Goal: Transaction & Acquisition: Book appointment/travel/reservation

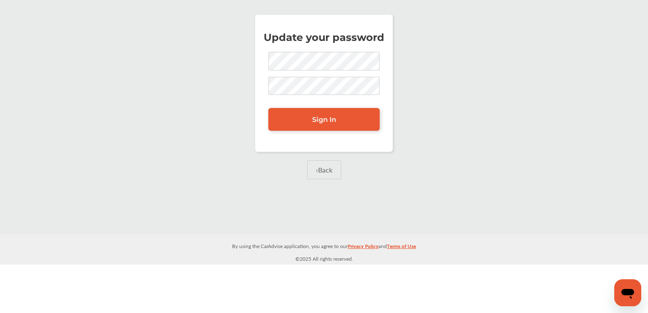
click at [234, 118] on div "Update your password Sign In ‹ Back" at bounding box center [324, 107] width 644 height 203
click at [292, 115] on link "Sign In" at bounding box center [323, 119] width 111 height 23
click at [331, 121] on span "Sign In" at bounding box center [324, 120] width 24 height 8
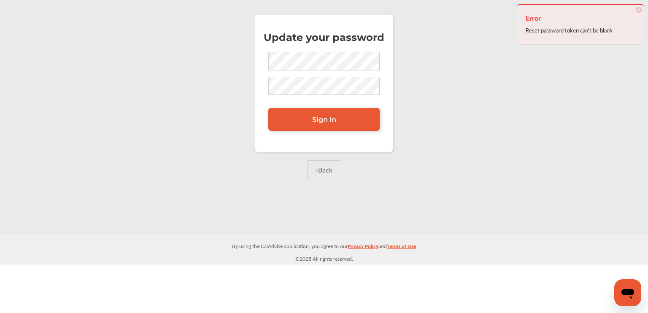
click at [589, 31] on div "Reset password token can't be blank" at bounding box center [581, 30] width 110 height 11
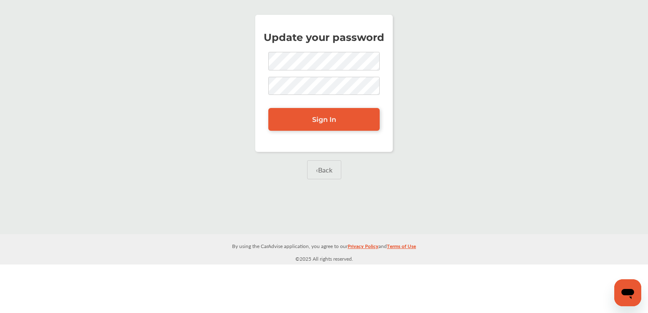
click at [389, 196] on div "Update your password Sign In ‹ Back" at bounding box center [324, 107] width 644 height 203
click at [292, 150] on div "Update your password Sign In" at bounding box center [324, 83] width 138 height 137
click at [329, 119] on span "Sign In" at bounding box center [324, 120] width 24 height 8
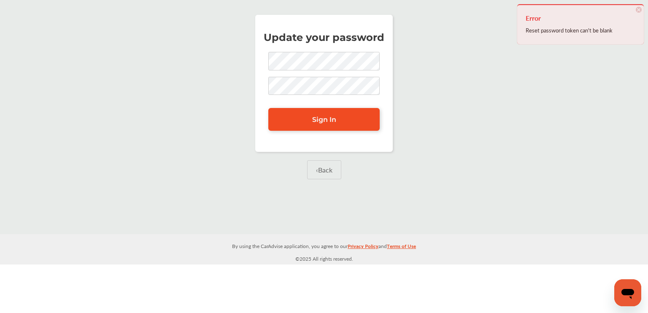
click at [329, 119] on span "Sign In" at bounding box center [324, 120] width 24 height 8
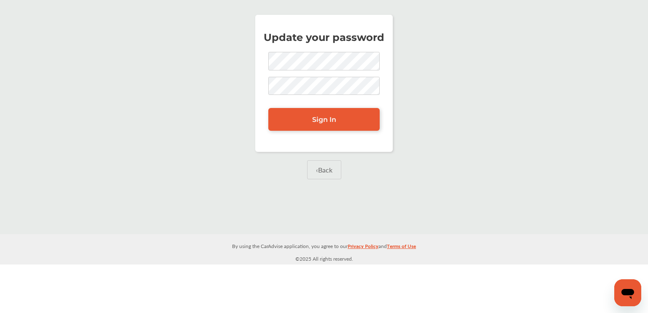
click at [321, 174] on link "‹ Back" at bounding box center [324, 169] width 34 height 19
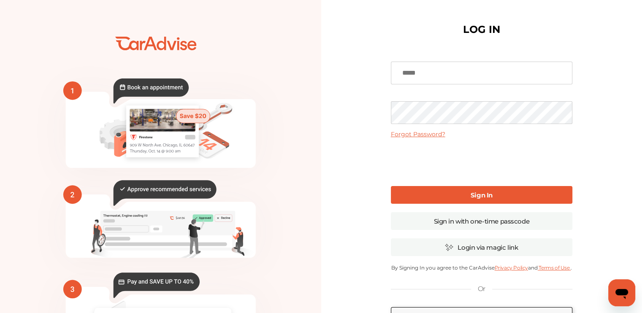
click at [442, 70] on input at bounding box center [481, 73] width 181 height 23
click at [427, 67] on input at bounding box center [481, 73] width 181 height 23
type input "**********"
click at [365, 77] on div "**********" at bounding box center [481, 205] width 321 height 411
click at [424, 196] on link "Sign In" at bounding box center [481, 195] width 181 height 18
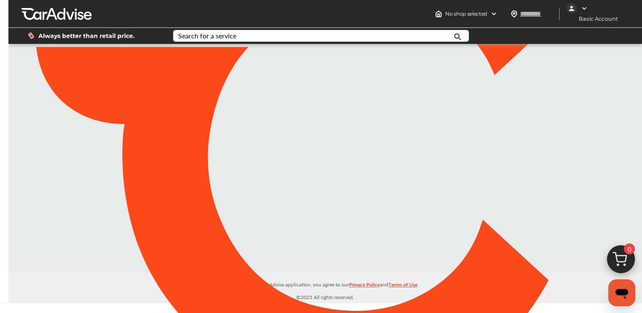
type input "*******"
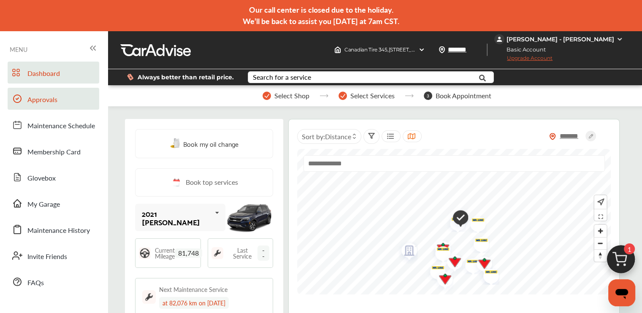
click at [47, 96] on span "Approvals" at bounding box center [42, 100] width 30 height 11
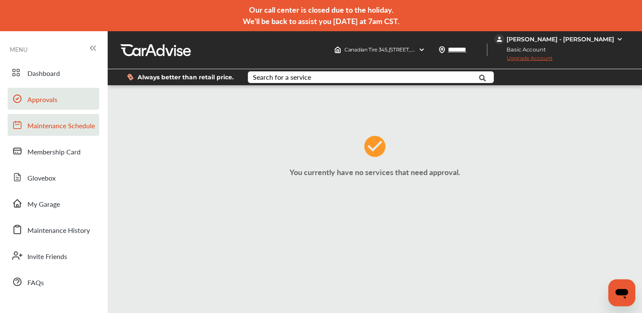
click at [68, 123] on span "Maintenance Schedule" at bounding box center [61, 126] width 68 height 11
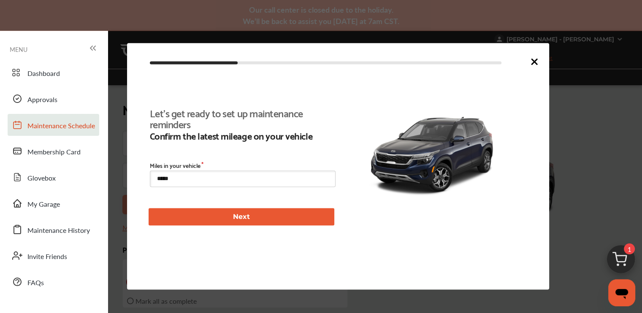
type input "****"
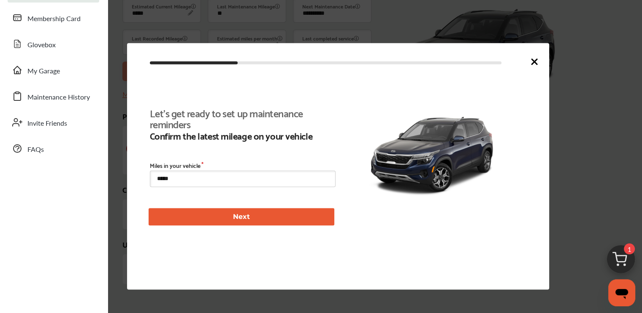
scroll to position [168, 0]
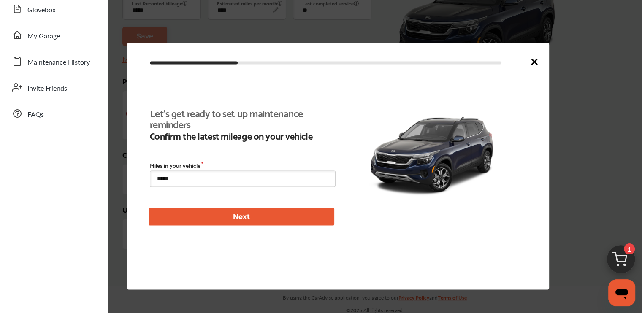
click at [533, 62] on icon at bounding box center [534, 62] width 10 height 10
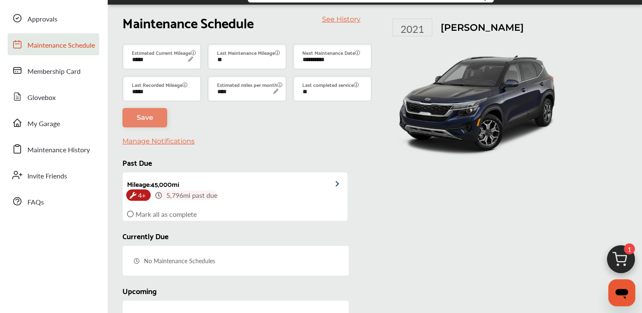
scroll to position [61, 0]
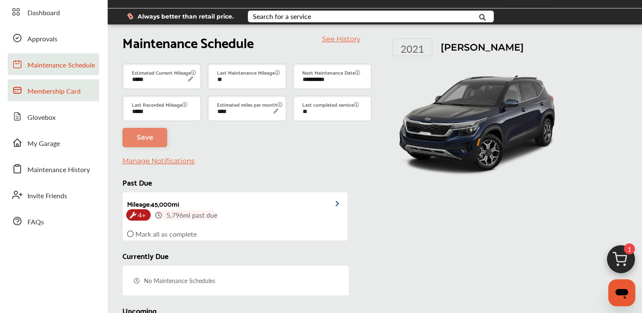
click at [72, 90] on span "Membership Card" at bounding box center [53, 91] width 53 height 11
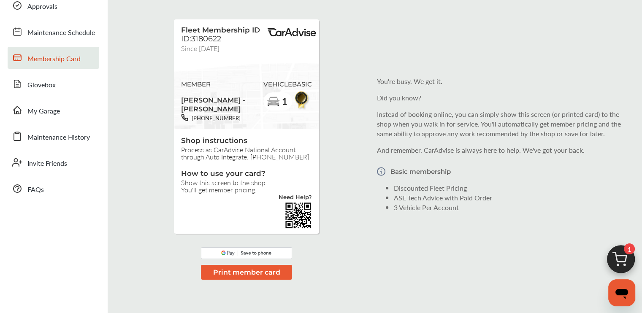
scroll to position [77, 0]
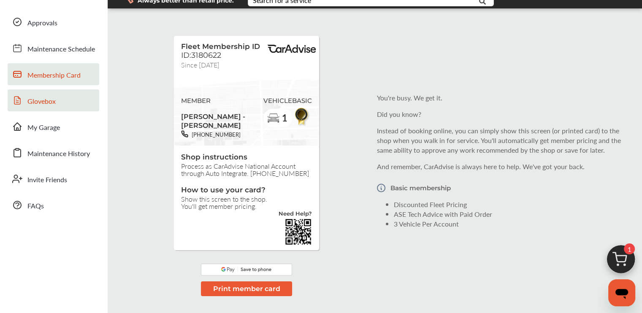
click at [74, 104] on link "Glovebox" at bounding box center [54, 100] width 92 height 22
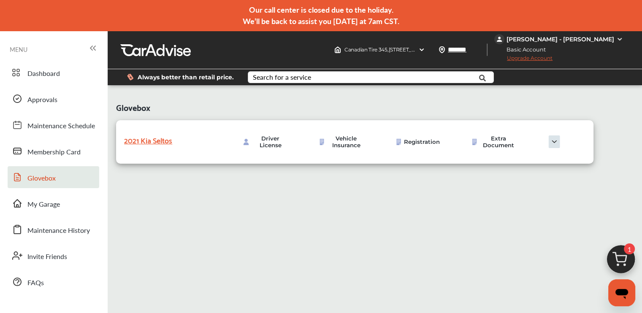
scroll to position [4, 0]
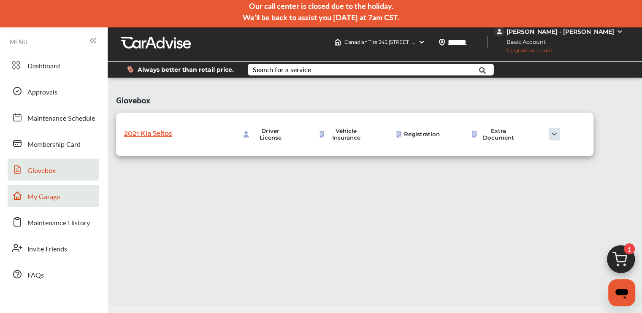
click at [77, 193] on link "My Garage" at bounding box center [54, 196] width 92 height 22
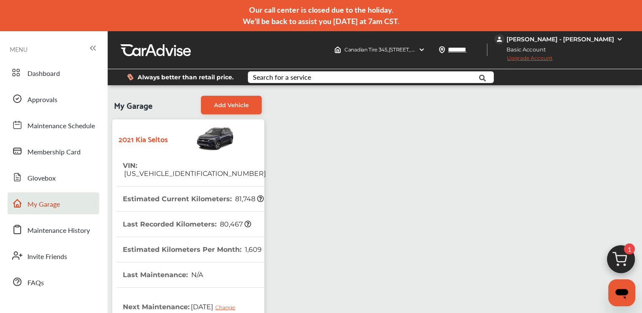
scroll to position [76, 0]
click at [78, 225] on span "Maintenance History" at bounding box center [58, 230] width 62 height 11
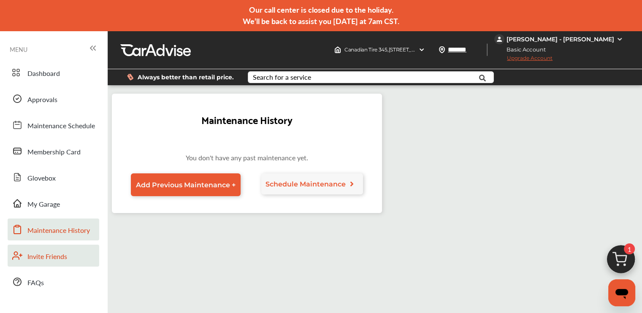
click at [69, 252] on link "Invite Friends" at bounding box center [54, 256] width 92 height 22
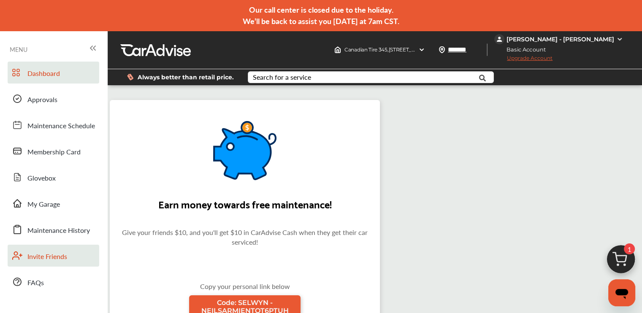
click at [79, 70] on link "Dashboard" at bounding box center [54, 73] width 92 height 22
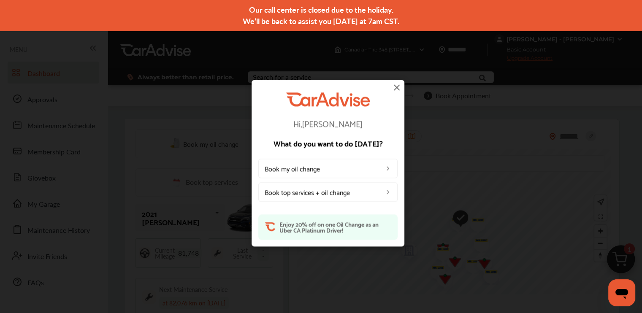
click at [287, 166] on link "Book my oil change" at bounding box center [327, 168] width 139 height 19
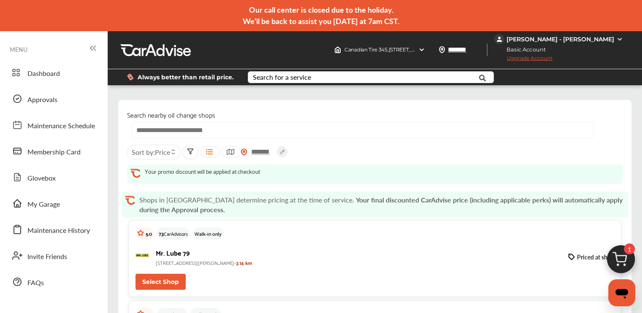
scroll to position [186, 0]
click at [344, 258] on p "[STREET_ADDRESS][PERSON_NAME]- 3.14 km" at bounding box center [359, 262] width 406 height 9
click at [160, 274] on button "Select Shop" at bounding box center [160, 282] width 50 height 16
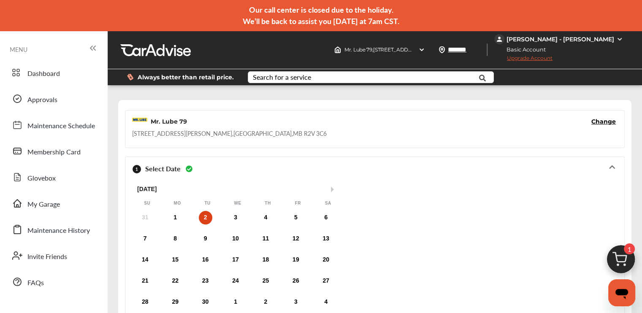
scroll to position [123, 0]
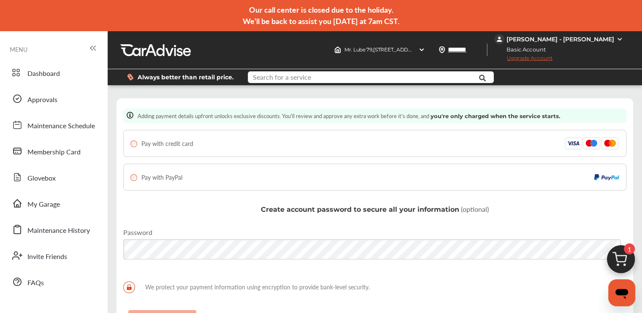
type input "**********"
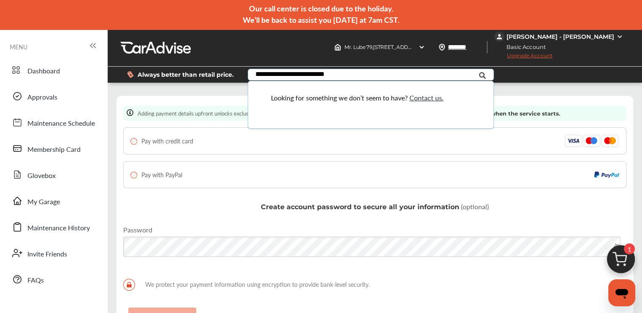
scroll to position [63, 0]
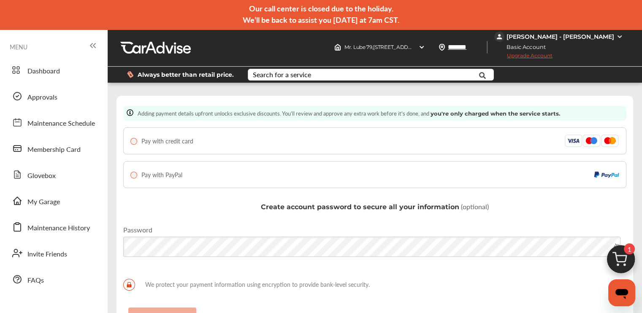
click at [200, 135] on div "Pay with credit card" at bounding box center [374, 141] width 489 height 13
type input "**********"
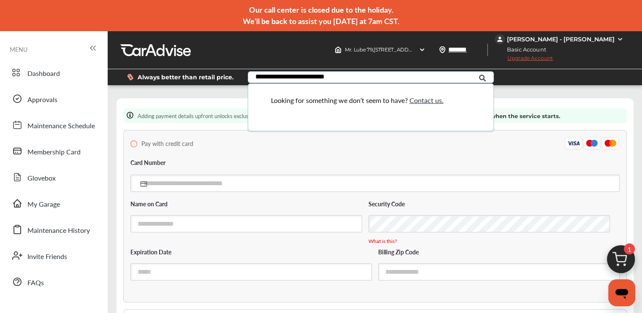
scroll to position [81, 0]
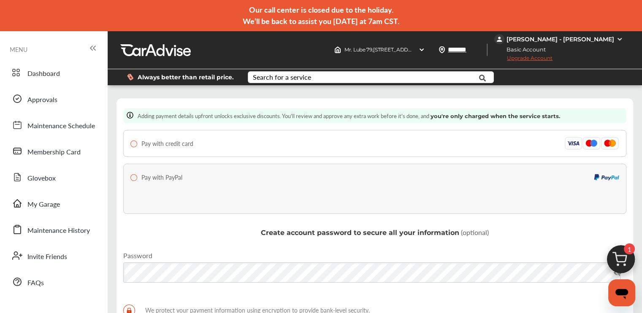
scroll to position [0, 0]
